Goal: Task Accomplishment & Management: Use online tool/utility

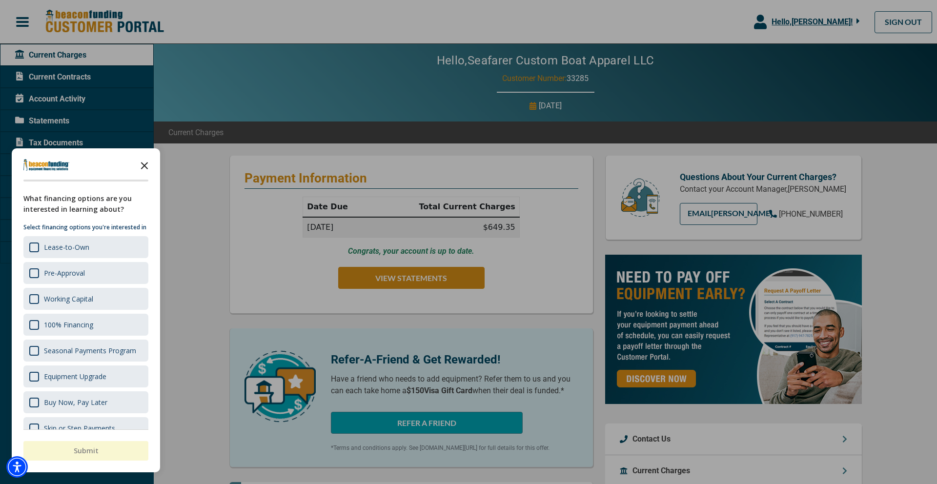
click at [143, 162] on icon "Close the survey" at bounding box center [145, 165] width 20 height 20
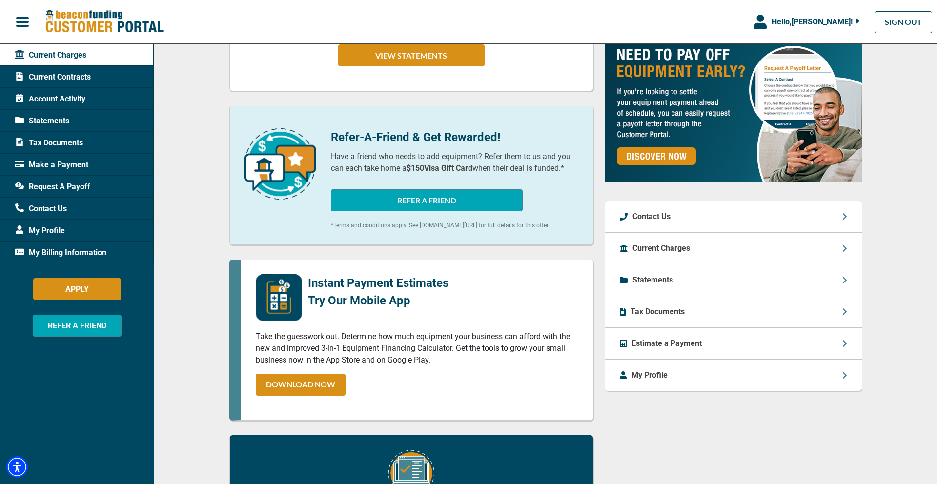
scroll to position [251, 0]
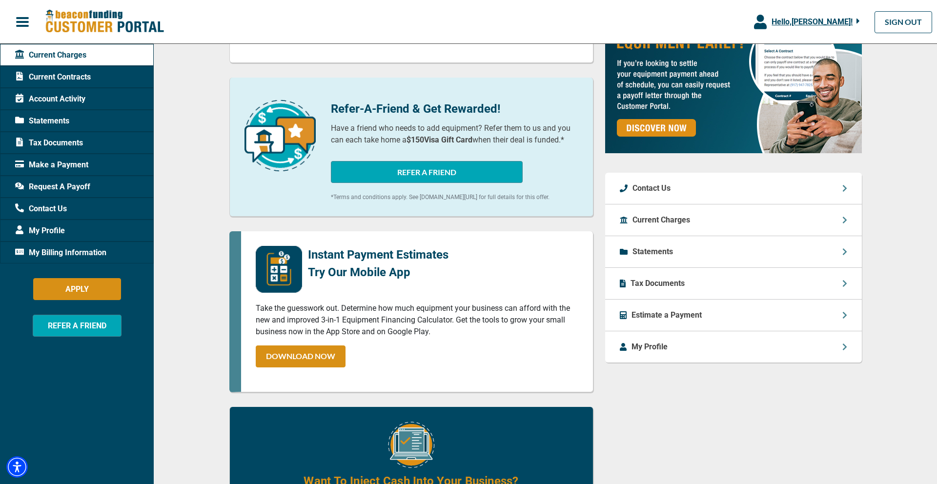
click at [78, 78] on span "Current Contracts" at bounding box center [53, 77] width 76 height 12
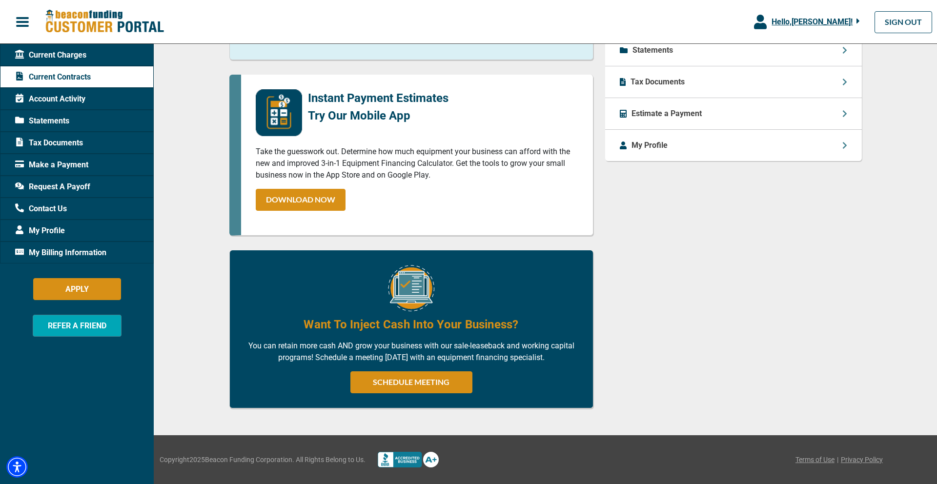
scroll to position [380, 0]
click at [62, 93] on span "Account Activity" at bounding box center [50, 99] width 70 height 12
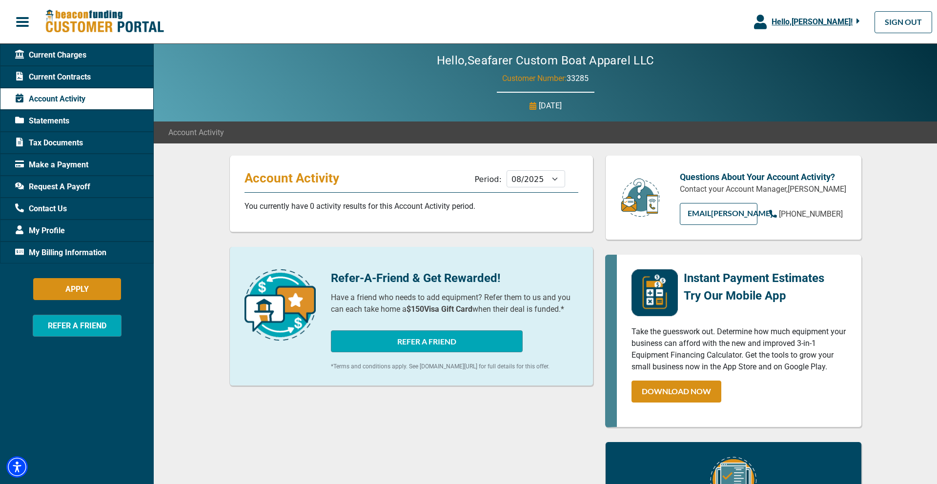
click at [49, 229] on span "My Profile" at bounding box center [40, 231] width 50 height 12
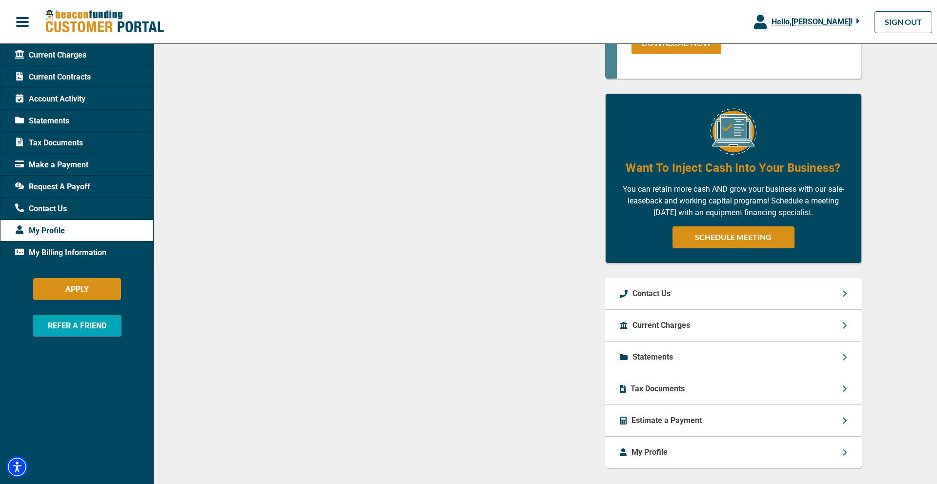
scroll to position [554, 0]
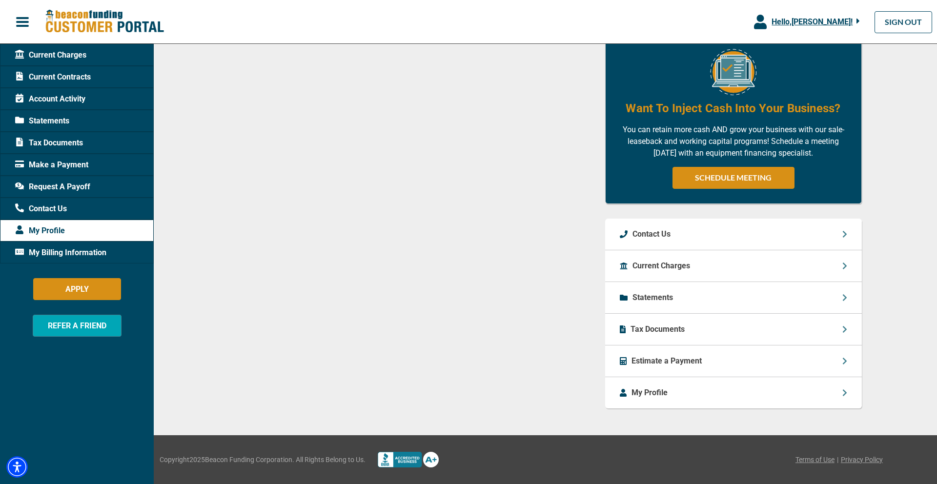
click at [710, 297] on div "Statements" at bounding box center [733, 298] width 257 height 32
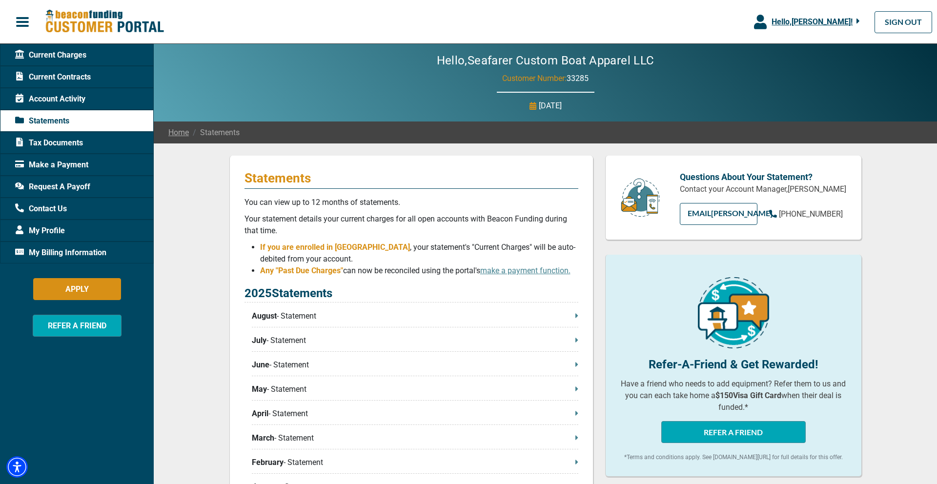
click at [53, 74] on span "Current Contracts" at bounding box center [53, 77] width 76 height 12
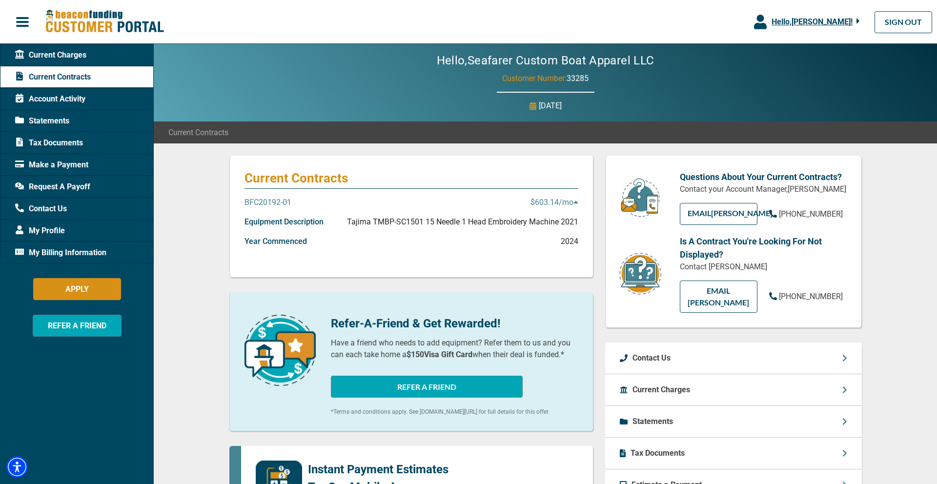
click at [545, 199] on p "$603.14 /mo" at bounding box center [554, 203] width 48 height 12
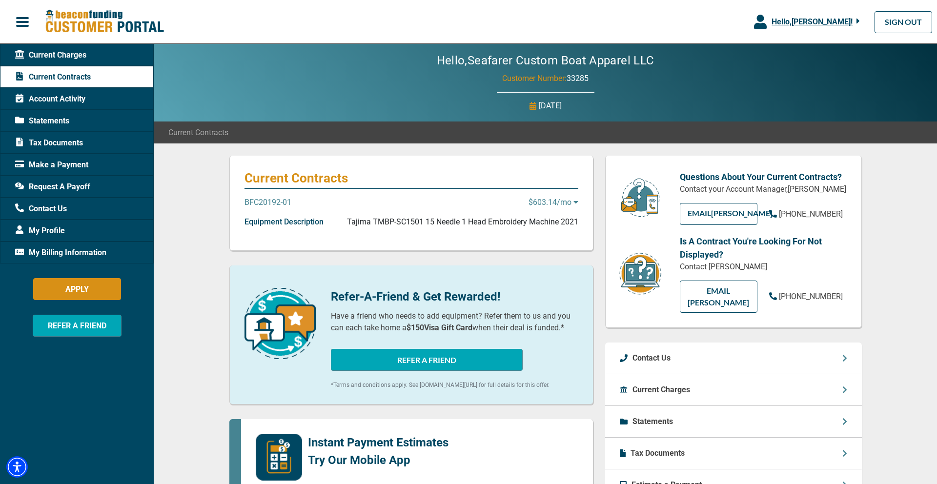
click at [545, 199] on p "$603.14 /mo" at bounding box center [553, 203] width 50 height 12
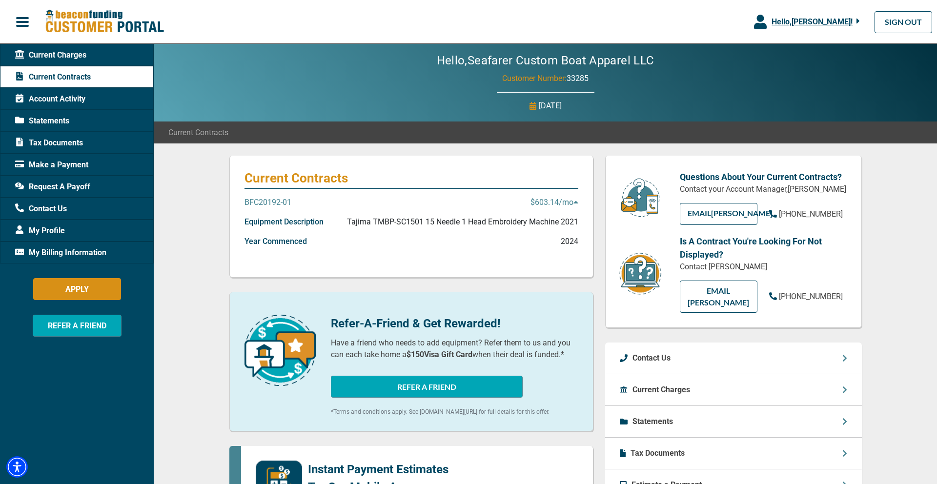
click at [269, 201] on p "BFC20192-01" at bounding box center [267, 203] width 47 height 12
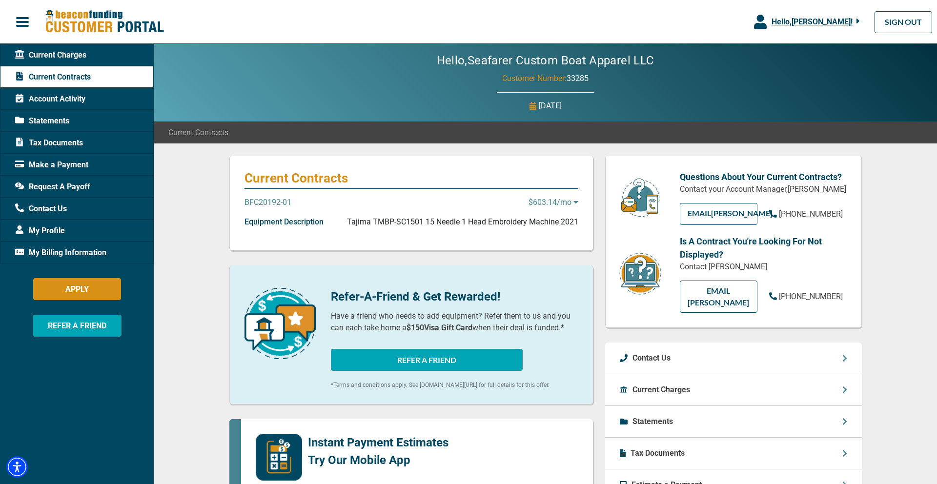
click at [269, 201] on p "BFC20192-01" at bounding box center [267, 203] width 47 height 12
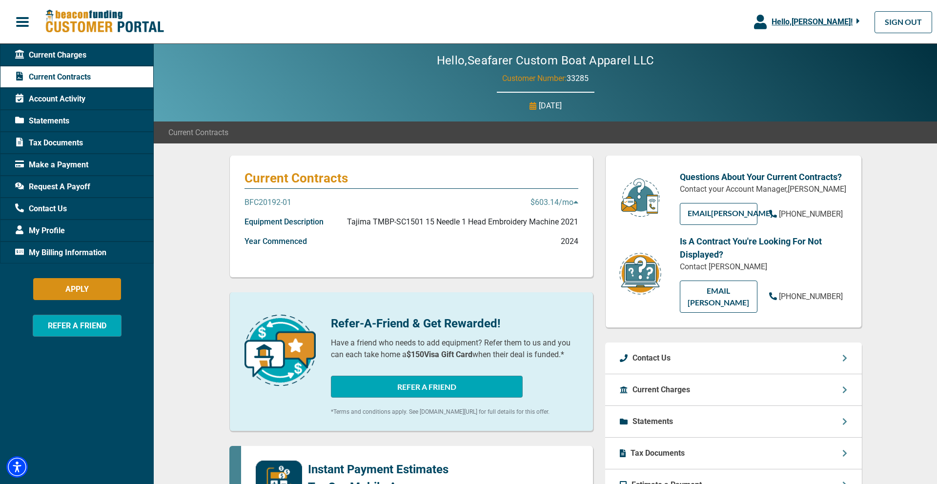
click at [279, 221] on p "Equipment Description" at bounding box center [283, 222] width 79 height 12
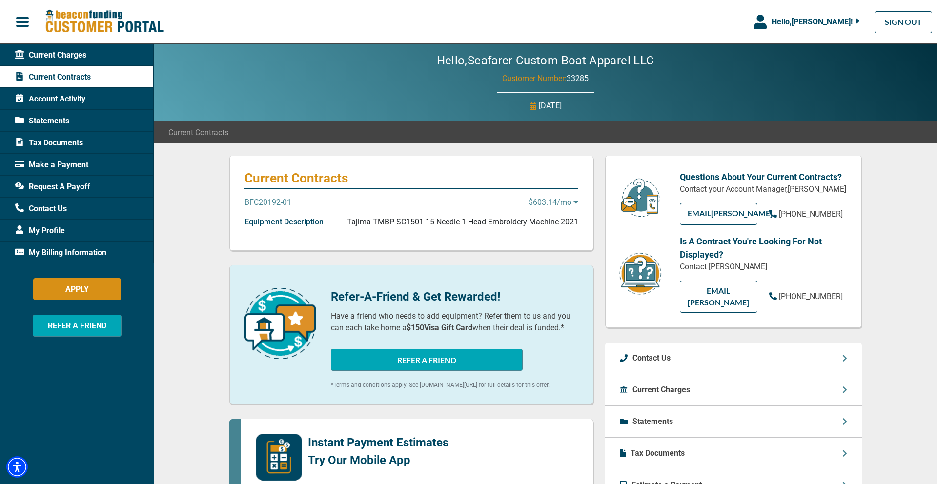
click at [279, 222] on p "Equipment Description" at bounding box center [283, 222] width 79 height 12
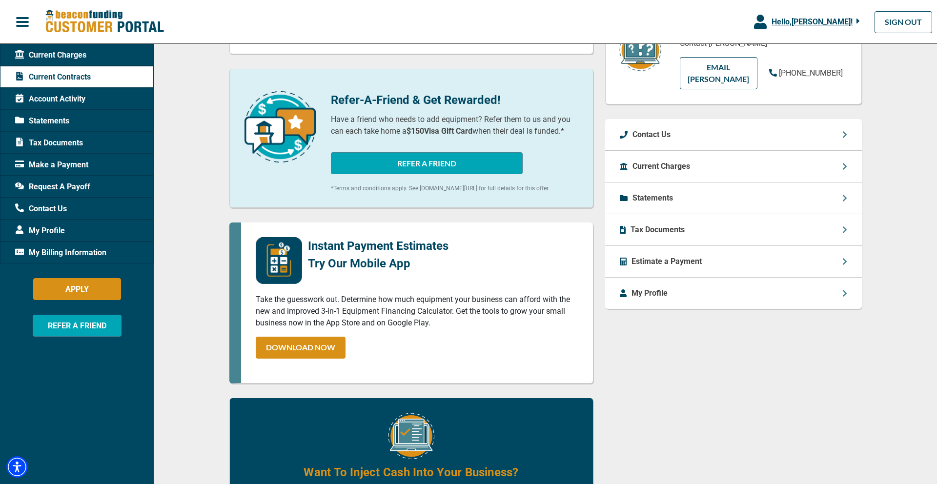
scroll to position [206, 0]
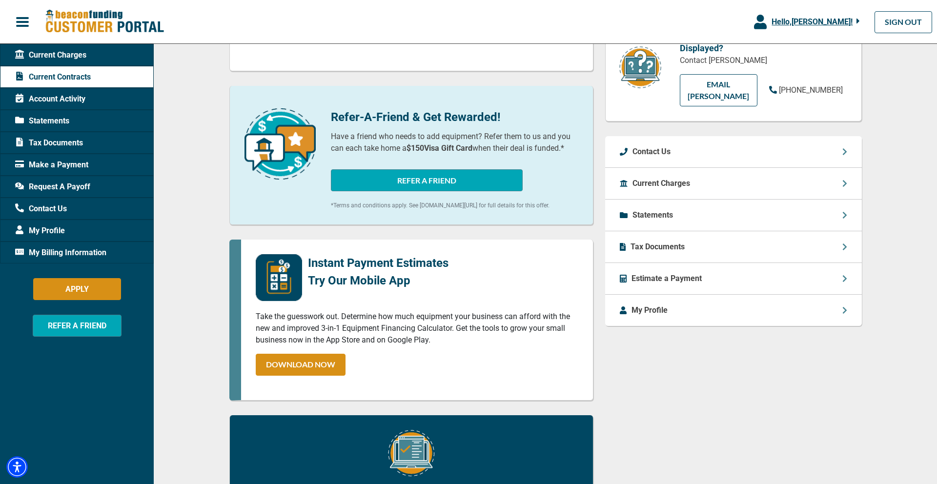
click at [660, 200] on div "Statements" at bounding box center [733, 216] width 257 height 32
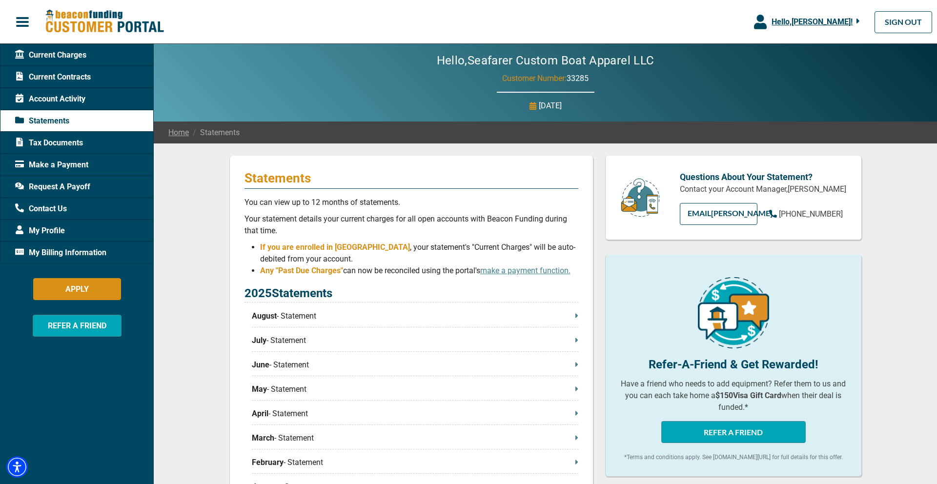
click at [73, 184] on span "Request A Payoff" at bounding box center [52, 187] width 75 height 12
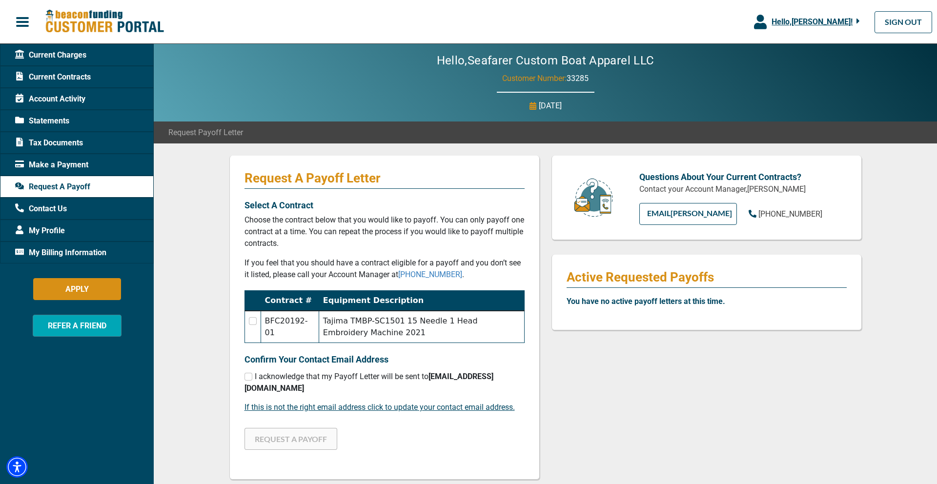
click at [351, 320] on td "Tajima TMBP-SC1501 15 Needle 1 Head Embroidery Machine 2021" at bounding box center [421, 327] width 205 height 32
click at [250, 322] on input "checkbox" at bounding box center [253, 321] width 8 height 8
checkbox input "true"
click at [248, 373] on input "checkbox" at bounding box center [248, 377] width 8 height 8
checkbox input "true"
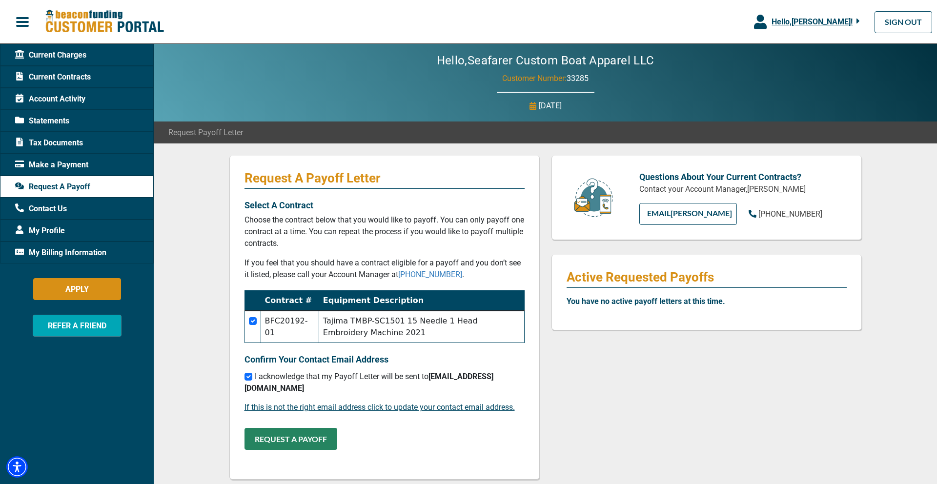
click at [271, 428] on button "REQUEST A PAYOFF" at bounding box center [290, 439] width 93 height 22
